Goal: Understand process/instructions: Learn how to perform a task or action

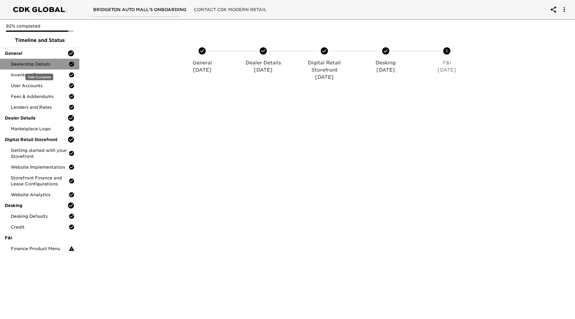
click at [42, 63] on span "Dealership Details" at bounding box center [40, 64] width 58 height 6
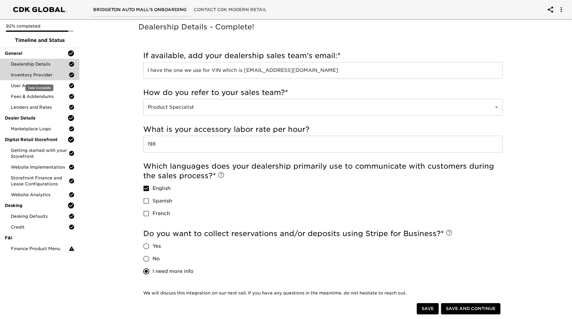
click at [40, 78] on span "Inventory Provider" at bounding box center [40, 75] width 58 height 6
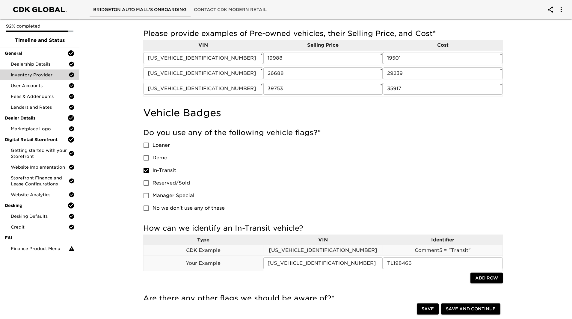
scroll to position [234, 0]
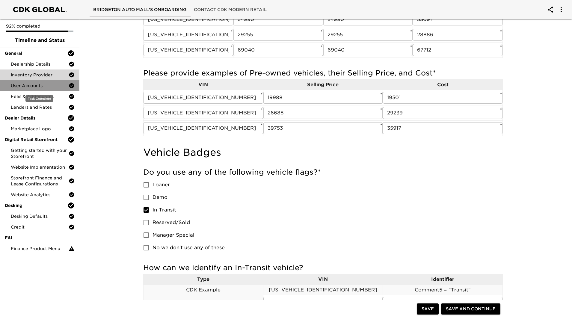
click at [39, 85] on span "User Accounts" at bounding box center [40, 86] width 58 height 6
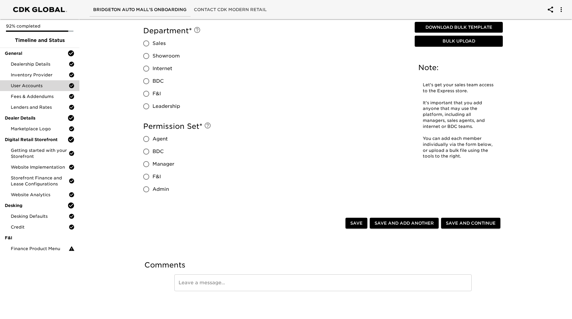
scroll to position [460, 0]
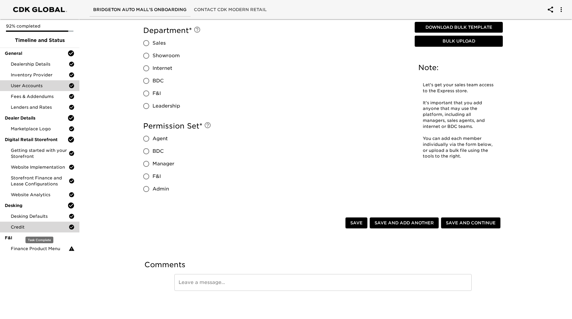
click at [59, 227] on span "Credit" at bounding box center [40, 227] width 58 height 6
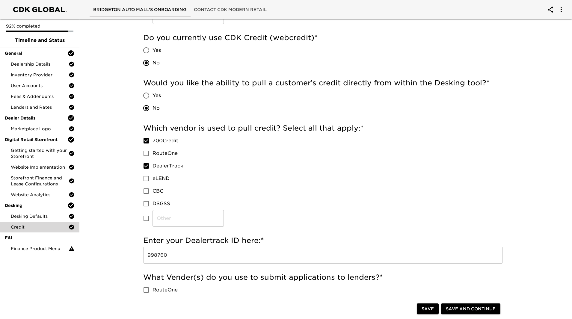
scroll to position [90, 0]
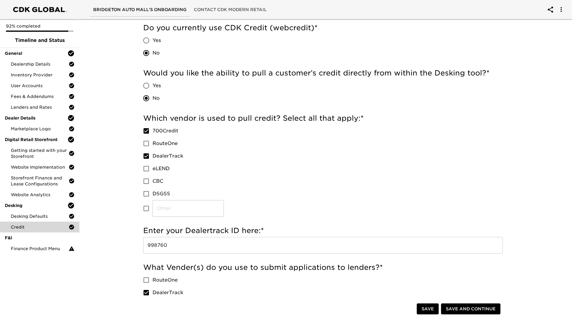
click at [156, 246] on input "998760" at bounding box center [322, 245] width 359 height 17
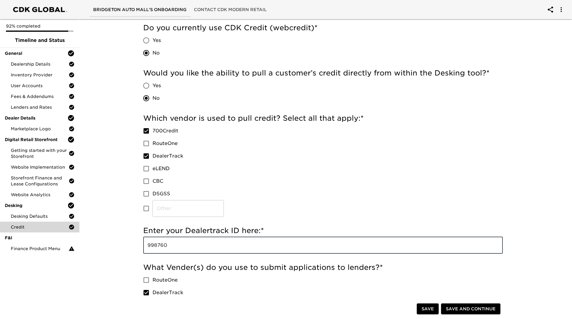
click at [156, 246] on input "998760" at bounding box center [322, 245] width 359 height 17
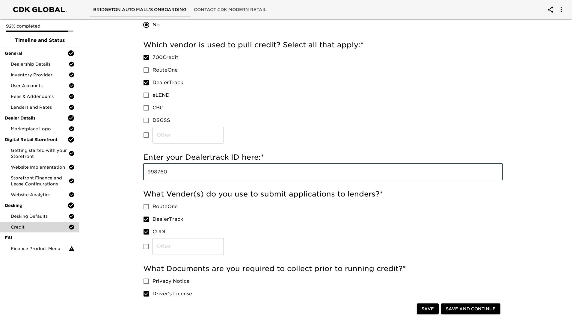
scroll to position [150, 0]
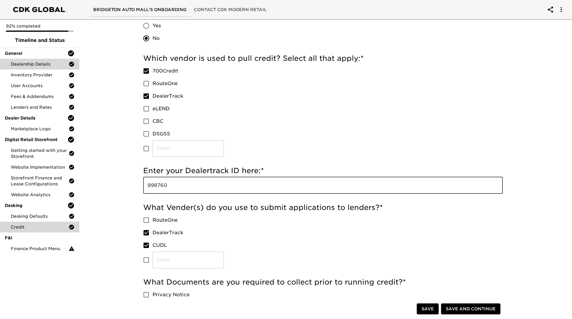
click at [54, 66] on span "Dealership Details" at bounding box center [40, 64] width 58 height 6
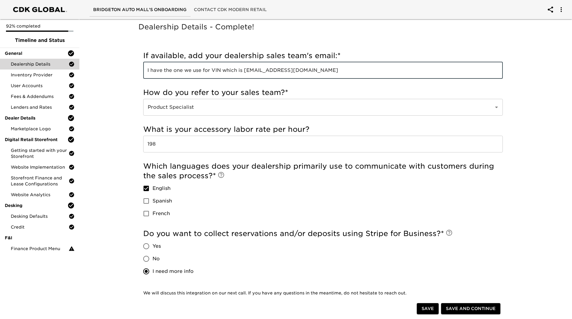
drag, startPoint x: 245, startPoint y: 69, endPoint x: 316, endPoint y: 67, distance: 70.7
click at [316, 67] on input "I have the one we use for VIN which is [EMAIL_ADDRESS][DOMAIN_NAME]" at bounding box center [322, 70] width 359 height 17
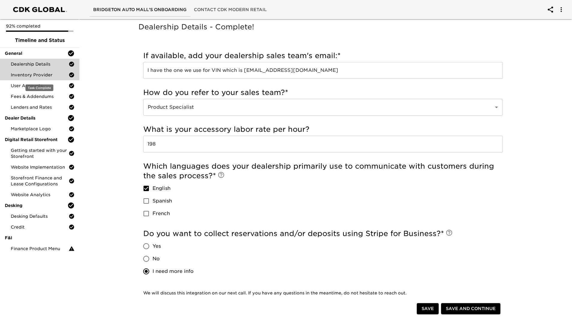
click at [38, 73] on span "Inventory Provider" at bounding box center [40, 75] width 58 height 6
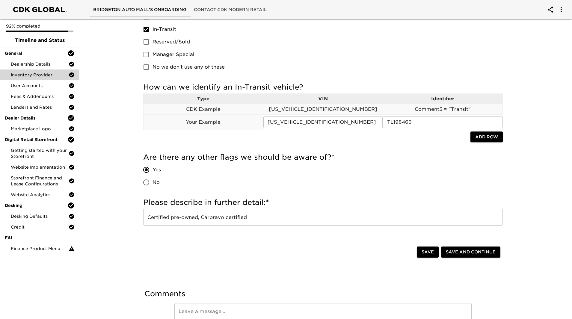
scroll to position [444, 0]
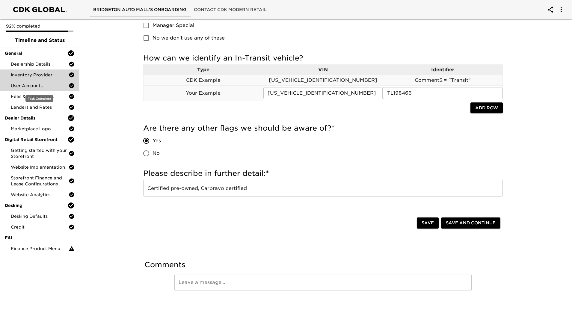
click at [46, 86] on span "User Accounts" at bounding box center [40, 86] width 58 height 6
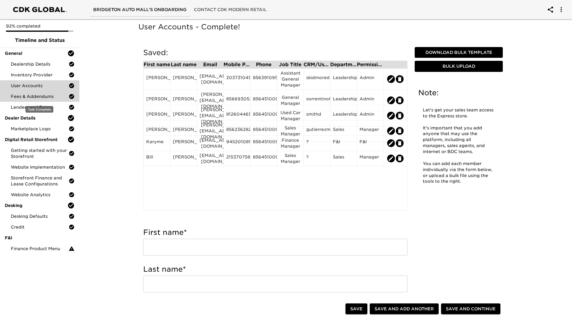
click at [29, 95] on span "Fees & Addendums" at bounding box center [40, 96] width 58 height 6
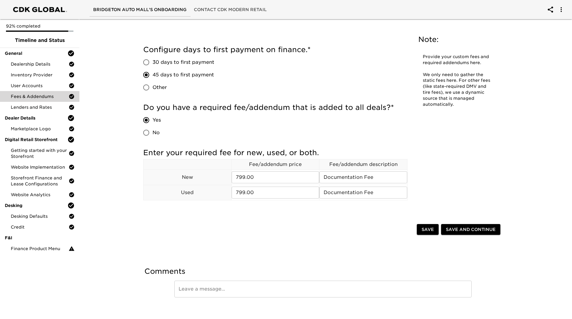
scroll to position [19, 0]
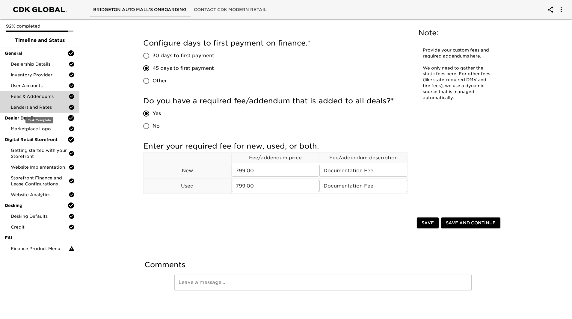
click at [46, 106] on span "Lenders and Rates" at bounding box center [40, 107] width 58 height 6
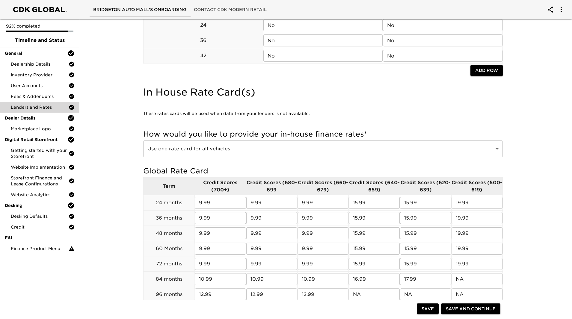
scroll to position [569, 0]
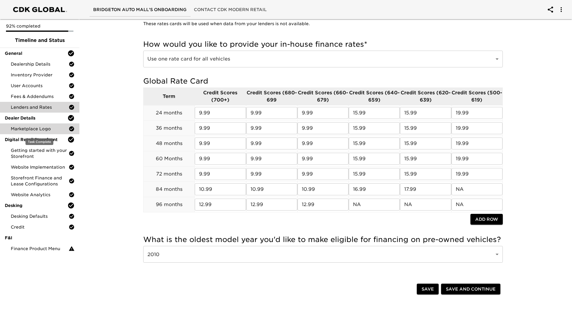
click at [44, 130] on span "Marketplace Logo" at bounding box center [40, 129] width 58 height 6
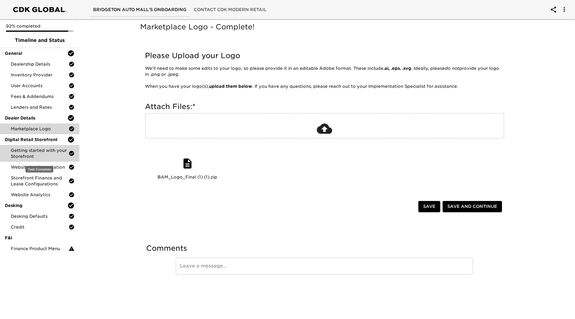
click at [25, 151] on span "Getting started with your Storefront" at bounding box center [40, 153] width 58 height 12
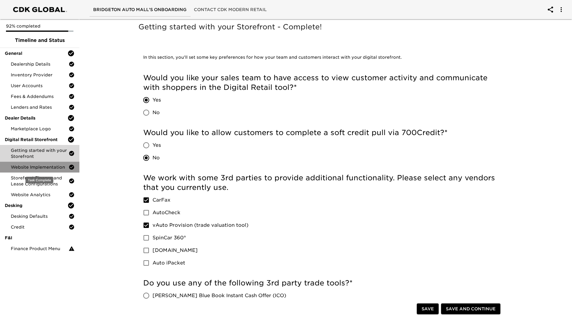
click at [22, 167] on span "Website Implementation" at bounding box center [40, 167] width 58 height 6
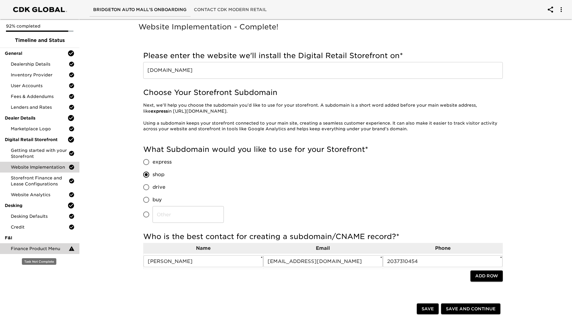
click at [30, 248] on span "Finance Product Menu" at bounding box center [40, 248] width 58 height 6
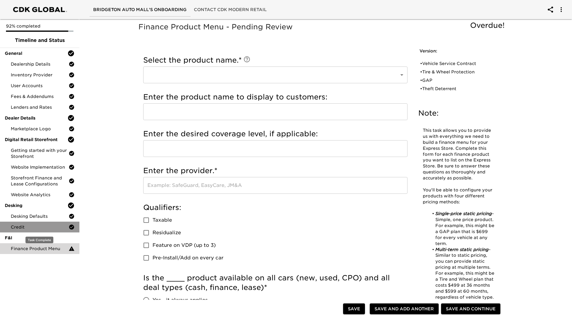
click at [39, 226] on span "Credit" at bounding box center [40, 227] width 58 height 6
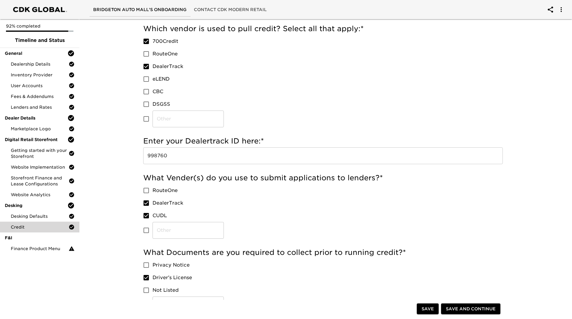
scroll to position [180, 0]
click at [37, 198] on div "Website Analytics" at bounding box center [39, 194] width 79 height 11
